Goal: Information Seeking & Learning: Learn about a topic

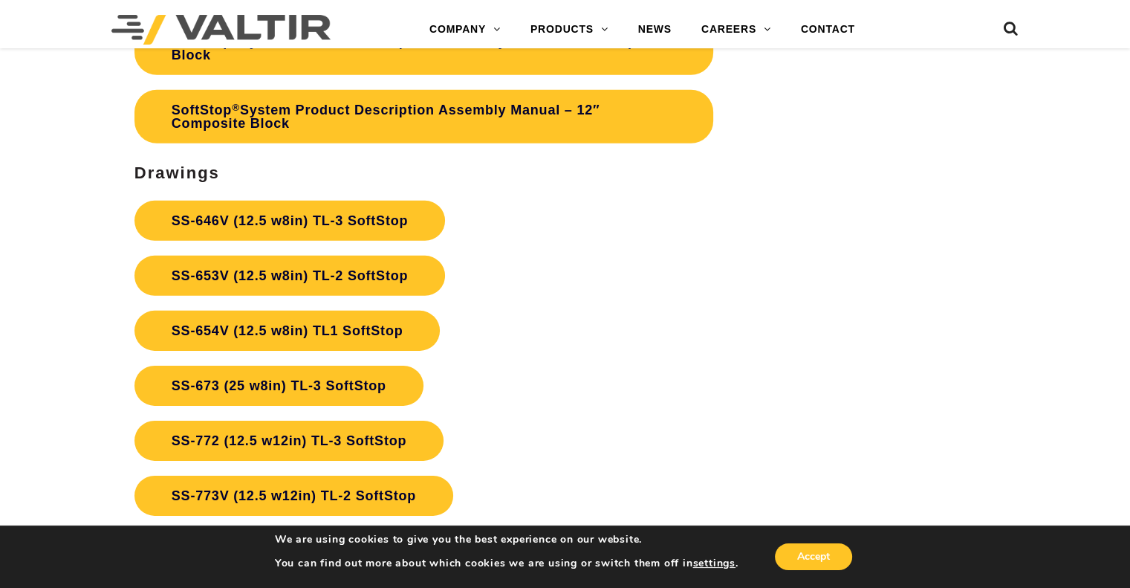
scroll to position [4608, 0]
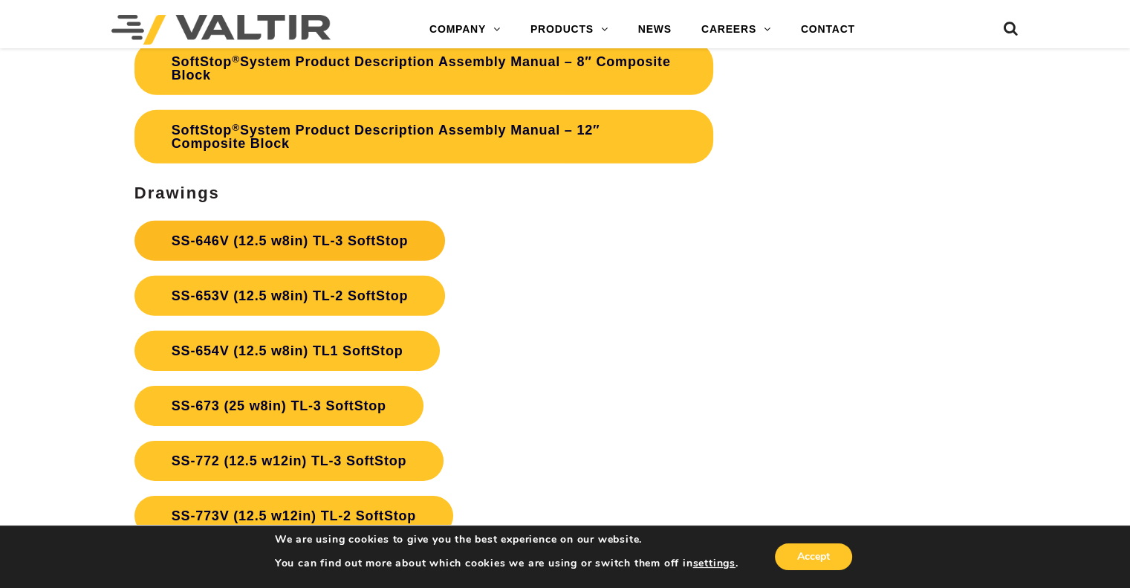
click at [369, 234] on link "SS-646V (12.5 w8in) TL-3 SoftStop" at bounding box center [290, 241] width 311 height 40
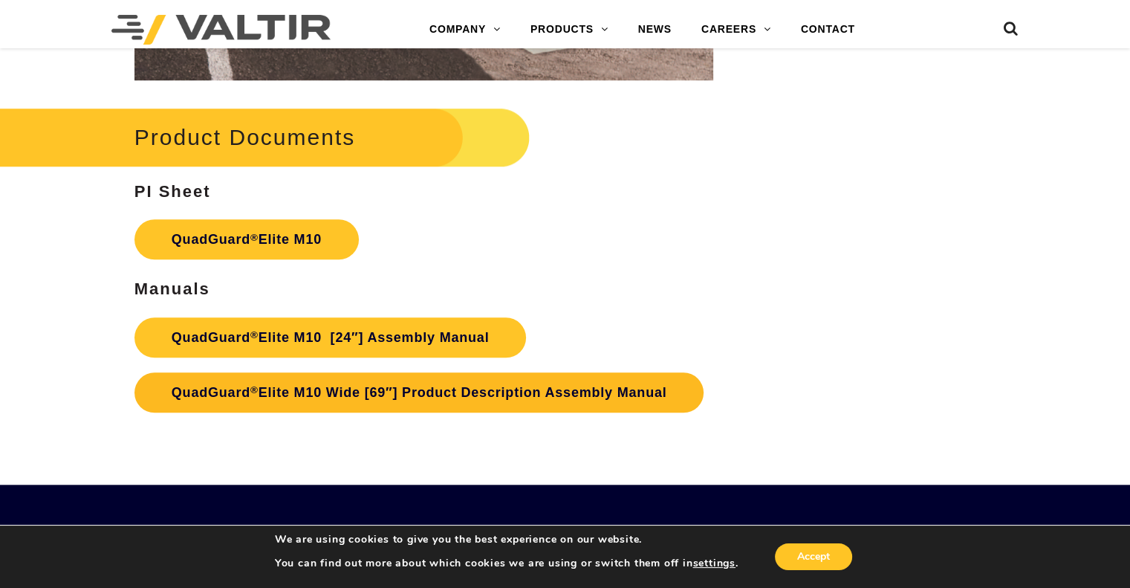
scroll to position [6969, 0]
